Goal: Information Seeking & Learning: Find contact information

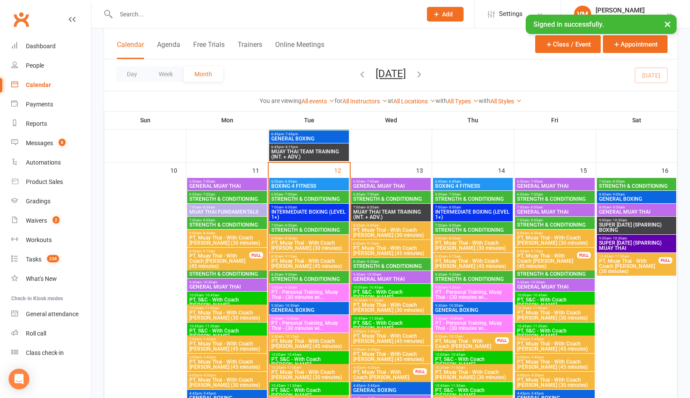
click at [301, 226] on span "7:00am - 8:00am" at bounding box center [309, 226] width 76 height 4
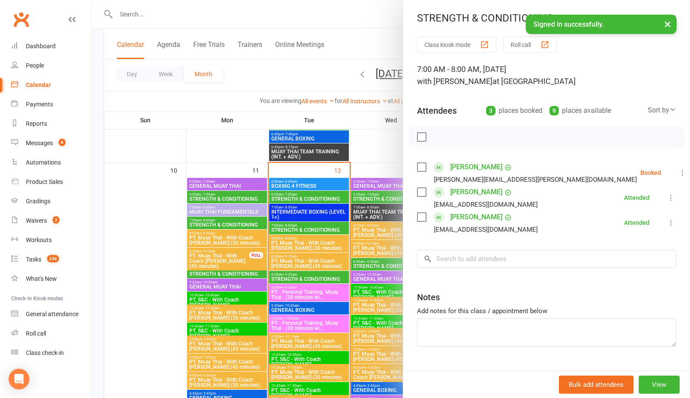
click at [132, 250] on div at bounding box center [390, 199] width 598 height 398
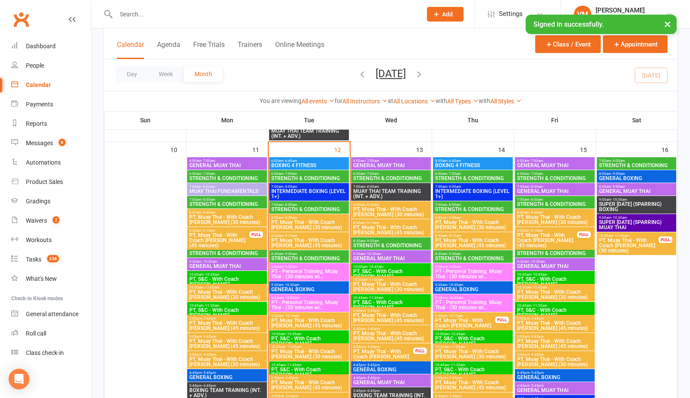
scroll to position [780, 0]
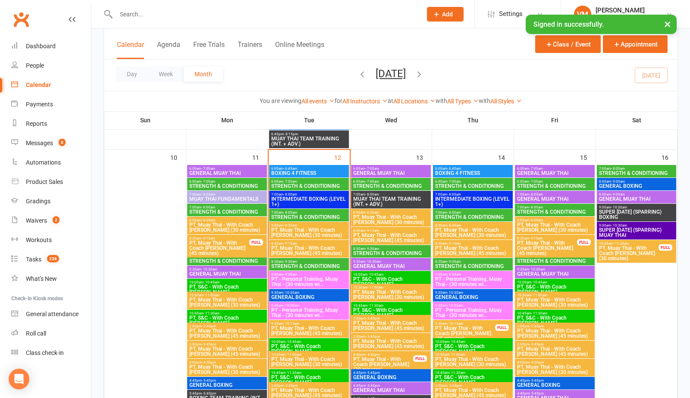
click at [298, 219] on span "STRENGTH & CONDITIONING" at bounding box center [309, 217] width 76 height 5
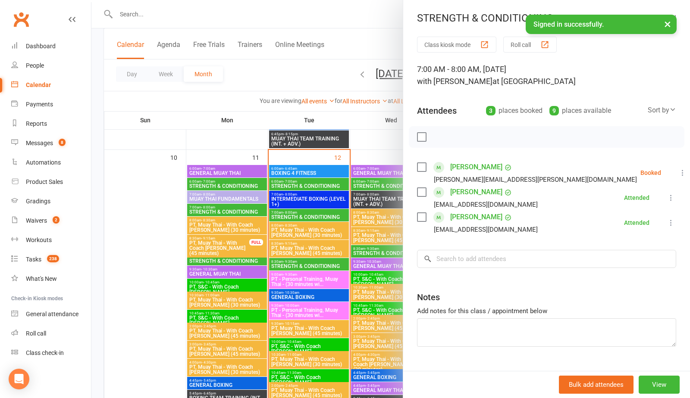
click at [423, 166] on label at bounding box center [421, 167] width 9 height 9
click at [442, 138] on icon "button" at bounding box center [440, 136] width 9 height 9
click at [420, 168] on label at bounding box center [421, 167] width 9 height 9
click at [300, 264] on div at bounding box center [390, 199] width 598 height 398
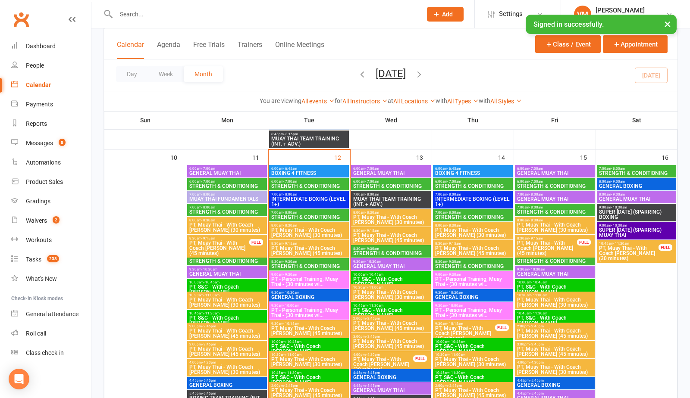
click at [300, 264] on span "STRENGTH & CONDITIONING" at bounding box center [309, 266] width 76 height 5
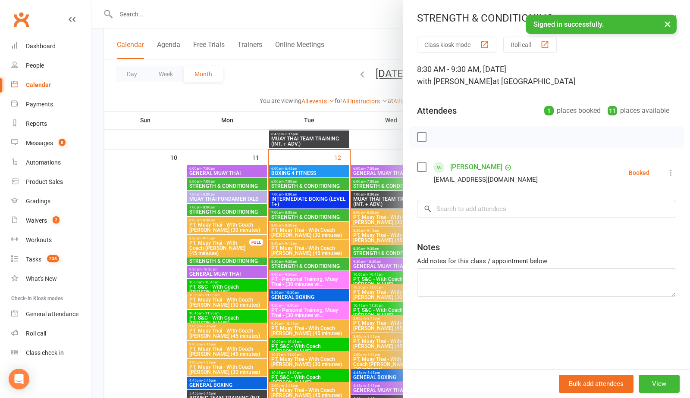
click at [292, 266] on div at bounding box center [390, 199] width 598 height 398
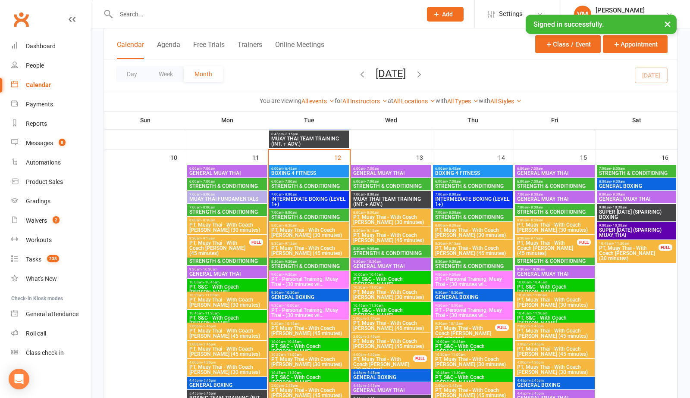
click at [292, 266] on span "STRENGTH & CONDITIONING" at bounding box center [309, 266] width 76 height 5
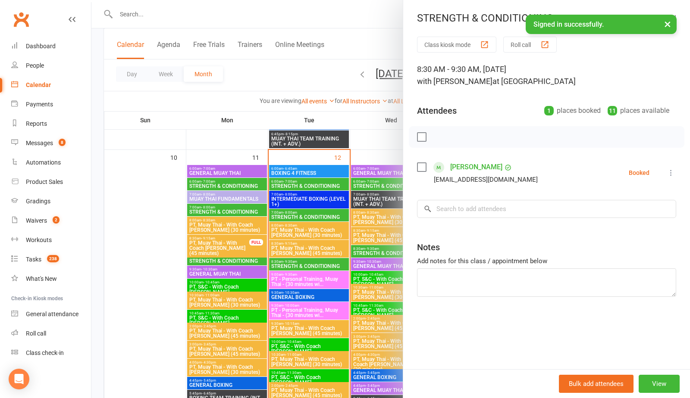
click at [292, 266] on div at bounding box center [390, 199] width 598 height 398
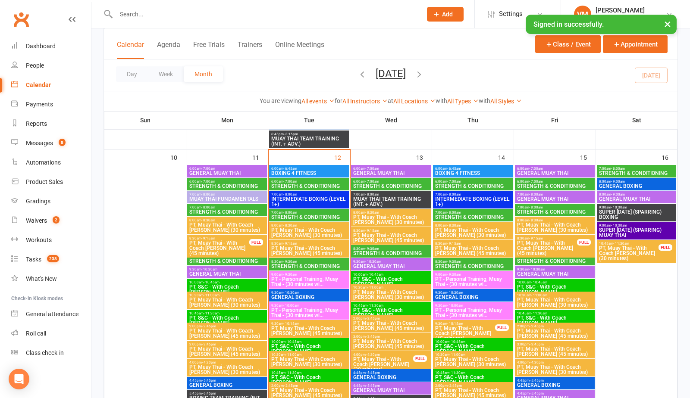
click at [306, 198] on span "INTERMEDIATE BOXING (LEVEL 1+)" at bounding box center [309, 202] width 76 height 10
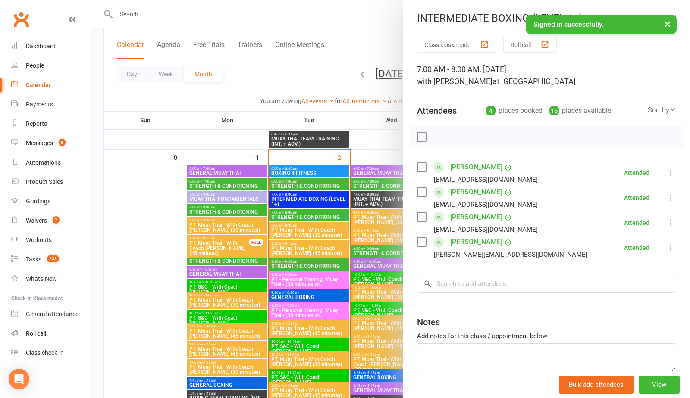
click at [317, 171] on div at bounding box center [390, 199] width 598 height 398
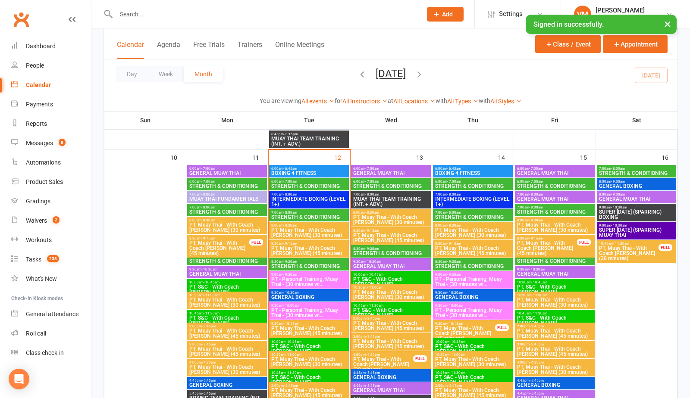
click at [317, 171] on span "BOXING 4 FITNESS" at bounding box center [309, 173] width 76 height 5
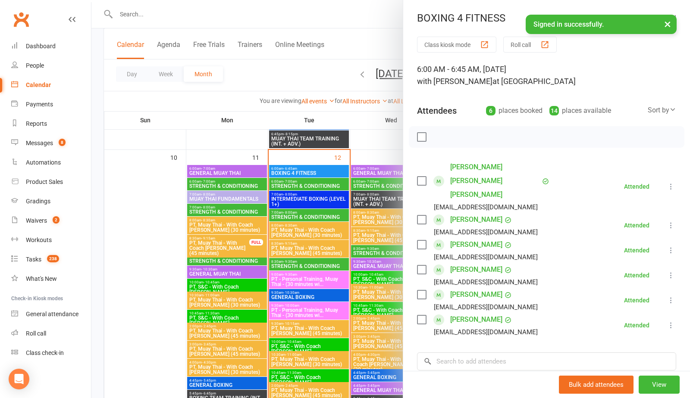
click at [467, 263] on link "[PERSON_NAME]" at bounding box center [476, 270] width 52 height 14
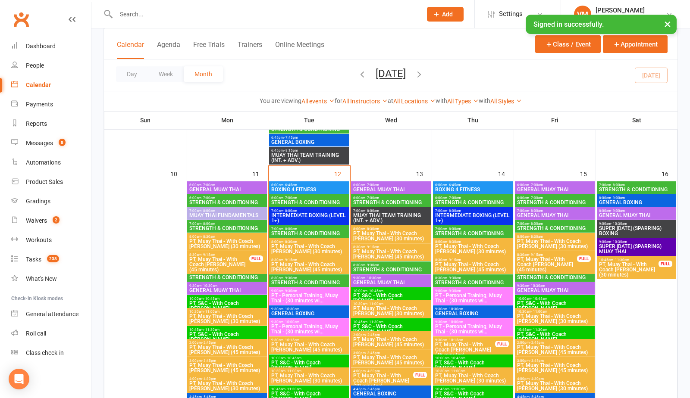
scroll to position [758, 0]
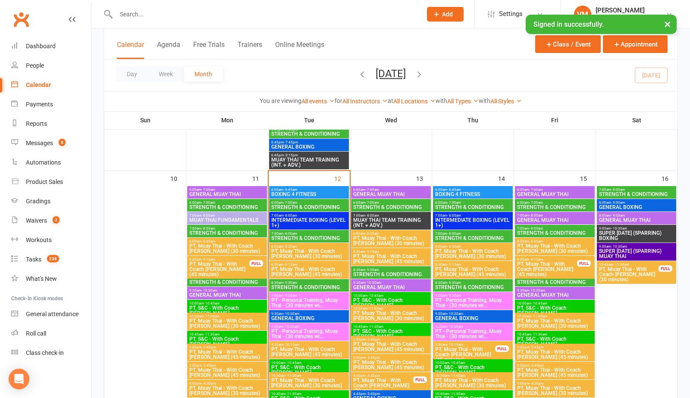
click at [323, 193] on span "BOXING 4 FITNESS" at bounding box center [309, 194] width 76 height 5
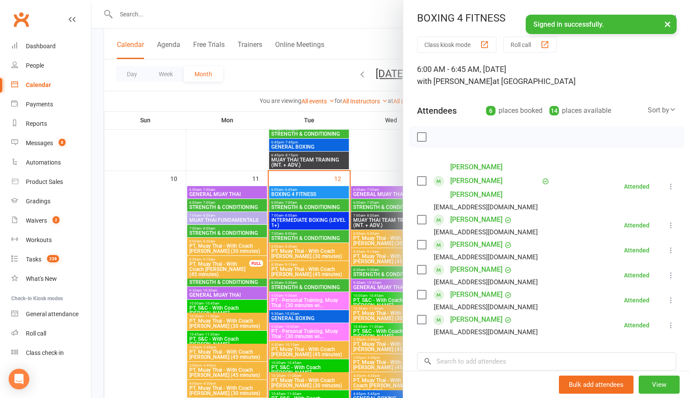
click at [462, 313] on link "[PERSON_NAME]" at bounding box center [476, 320] width 52 height 14
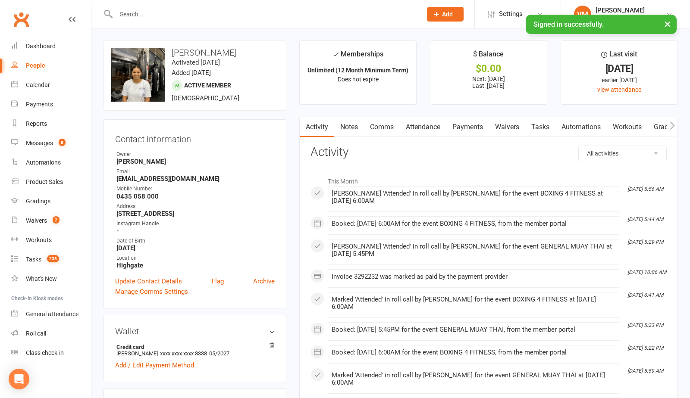
click at [69, 20] on icon at bounding box center [72, 19] width 7 height 7
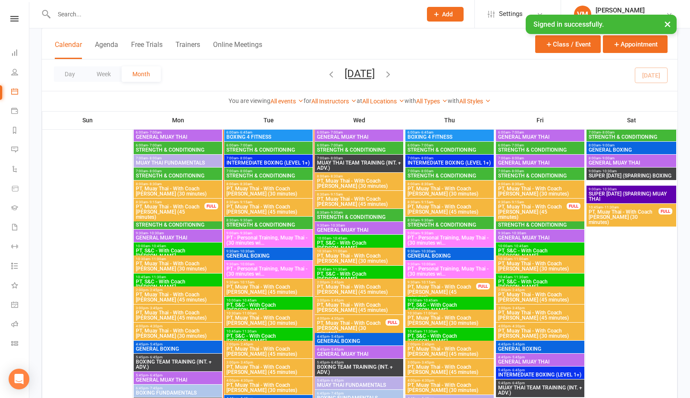
scroll to position [795, 0]
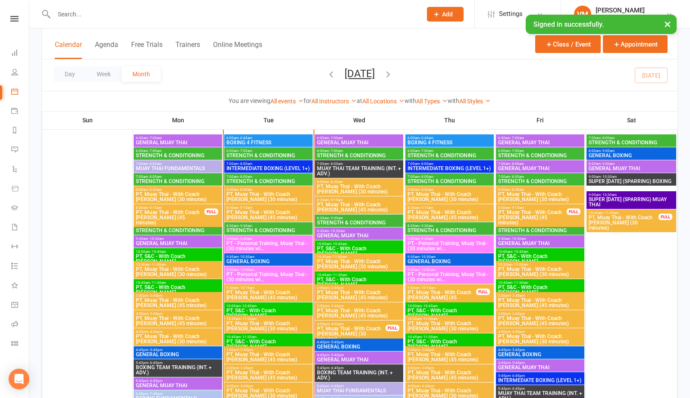
click at [279, 141] on span "BOXING 4 FITNESS" at bounding box center [268, 142] width 85 height 5
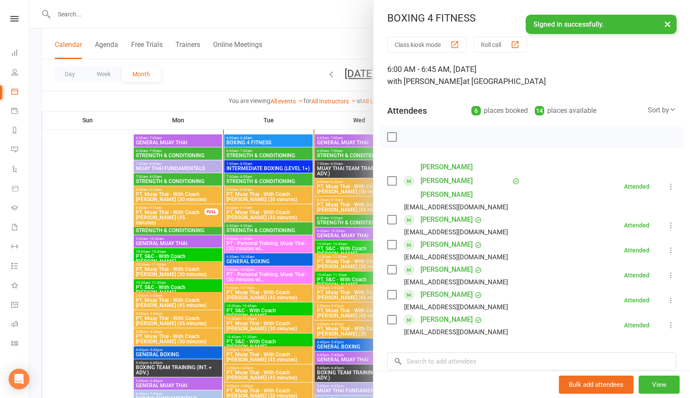
click at [442, 238] on link "[PERSON_NAME]" at bounding box center [446, 245] width 52 height 14
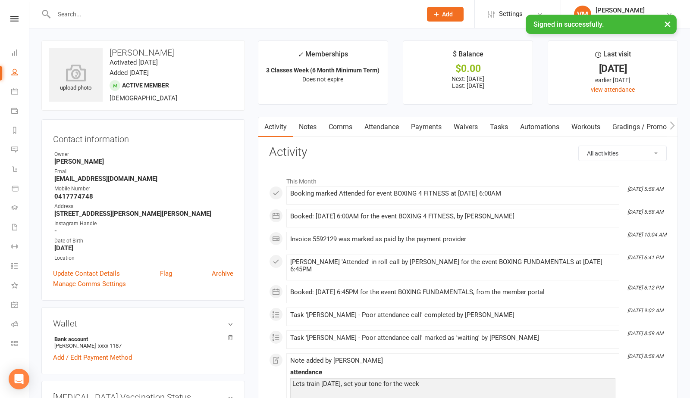
click at [135, 48] on h3 "[PERSON_NAME]" at bounding box center [143, 52] width 189 height 9
copy h3 "[PERSON_NAME]"
click at [196, 78] on div "upload photo [PERSON_NAME] Activated [DATE] Added [DATE] Active member [DEMOGRA…" at bounding box center [143, 76] width 204 height 70
